Goal: Check status: Check status

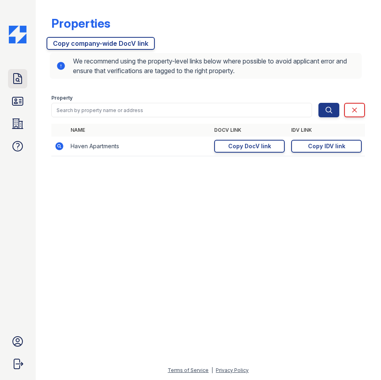
click at [18, 85] on icon at bounding box center [17, 78] width 13 height 13
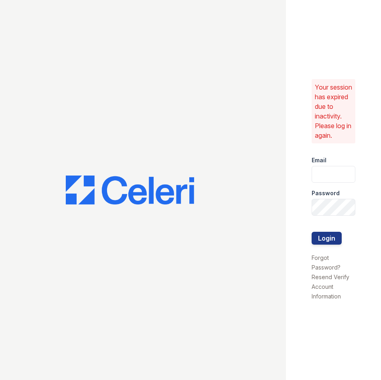
type input "haven1@cafmanagement.com"
click at [333, 235] on button "Login" at bounding box center [327, 238] width 30 height 13
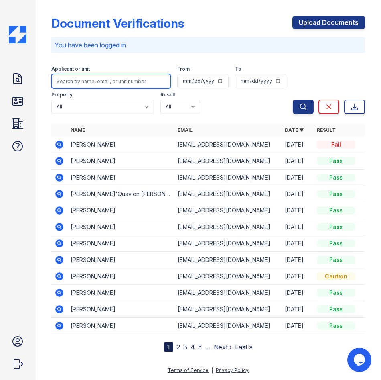
drag, startPoint x: 97, startPoint y: 81, endPoint x: 92, endPoint y: 75, distance: 8.0
click at [96, 80] on input "search" at bounding box center [111, 81] width 120 height 14
type input "knight"
click at [293, 100] on button "Search" at bounding box center [303, 107] width 21 height 14
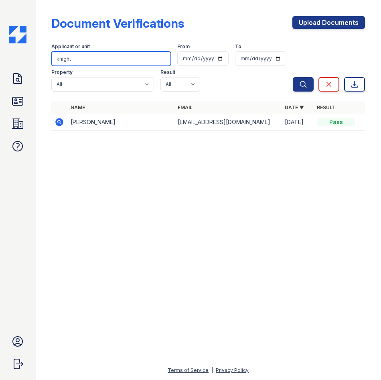
drag, startPoint x: 102, startPoint y: 59, endPoint x: 33, endPoint y: 50, distance: 69.9
click at [33, 50] on div "Doc Verifications ID Verifications Properties FAQ Shilo Williams CAF Management…" at bounding box center [190, 190] width 381 height 380
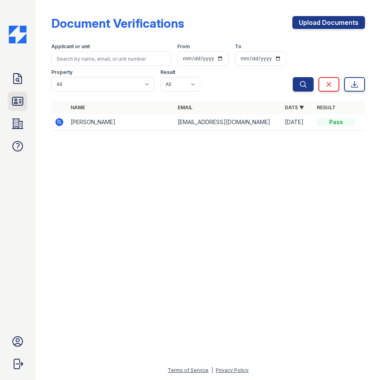
click at [22, 103] on icon at bounding box center [17, 101] width 13 height 13
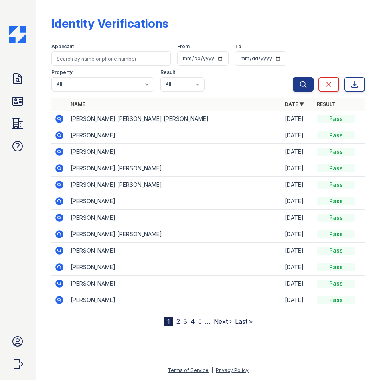
click at [53, 151] on td at bounding box center [59, 152] width 16 height 16
click at [58, 152] on icon at bounding box center [60, 152] width 8 height 8
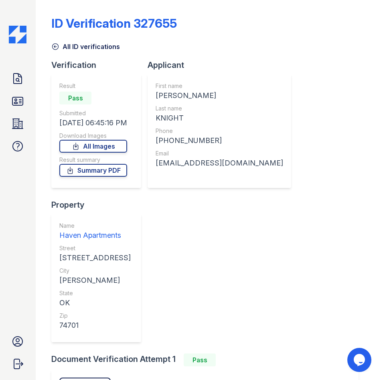
click at [17, 80] on icon at bounding box center [17, 78] width 13 height 13
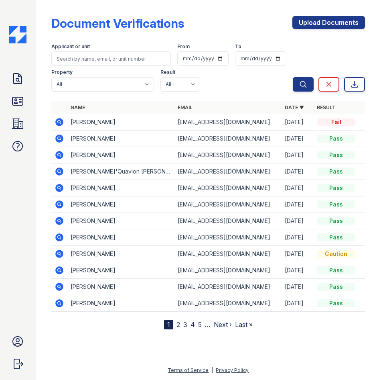
click at [61, 122] on icon at bounding box center [60, 122] width 8 height 8
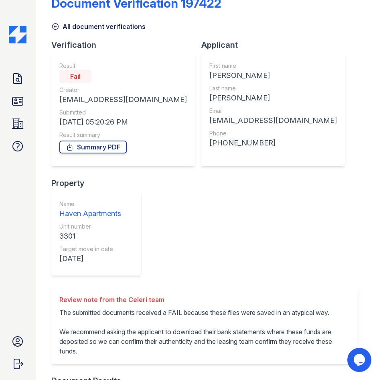
scroll to position [37, 0]
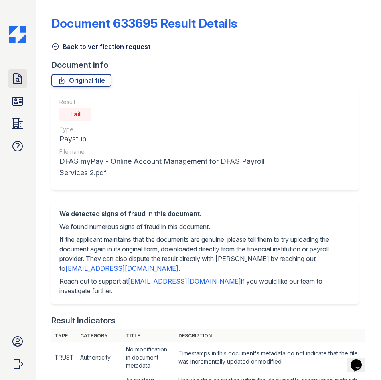
click at [14, 85] on icon at bounding box center [17, 78] width 13 height 13
